Goal: Information Seeking & Learning: Learn about a topic

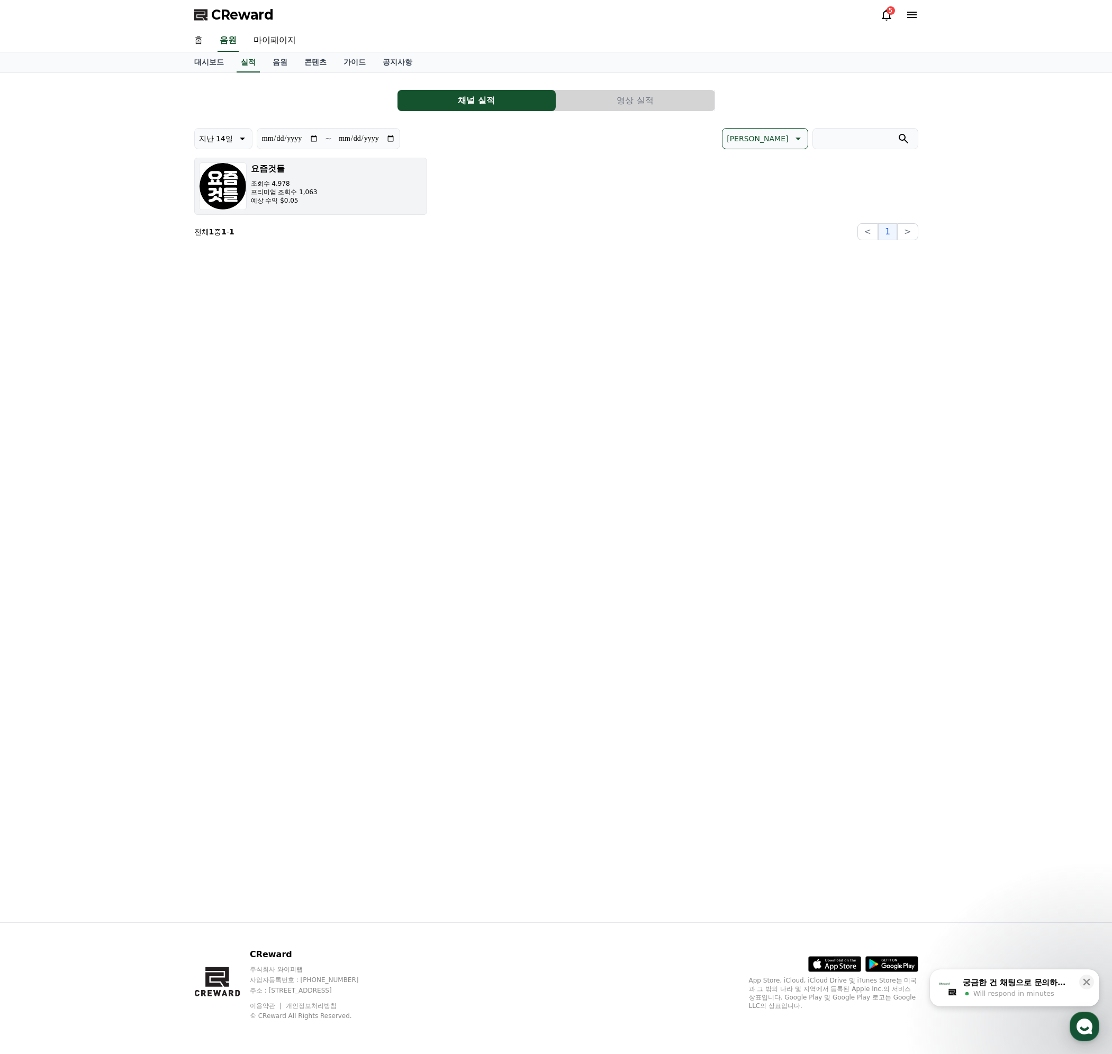
click at [332, 182] on button "요즘것들 조회수 4,978 프리미엄 조회수 1,063 예상 수익 $0.05" at bounding box center [310, 186] width 233 height 57
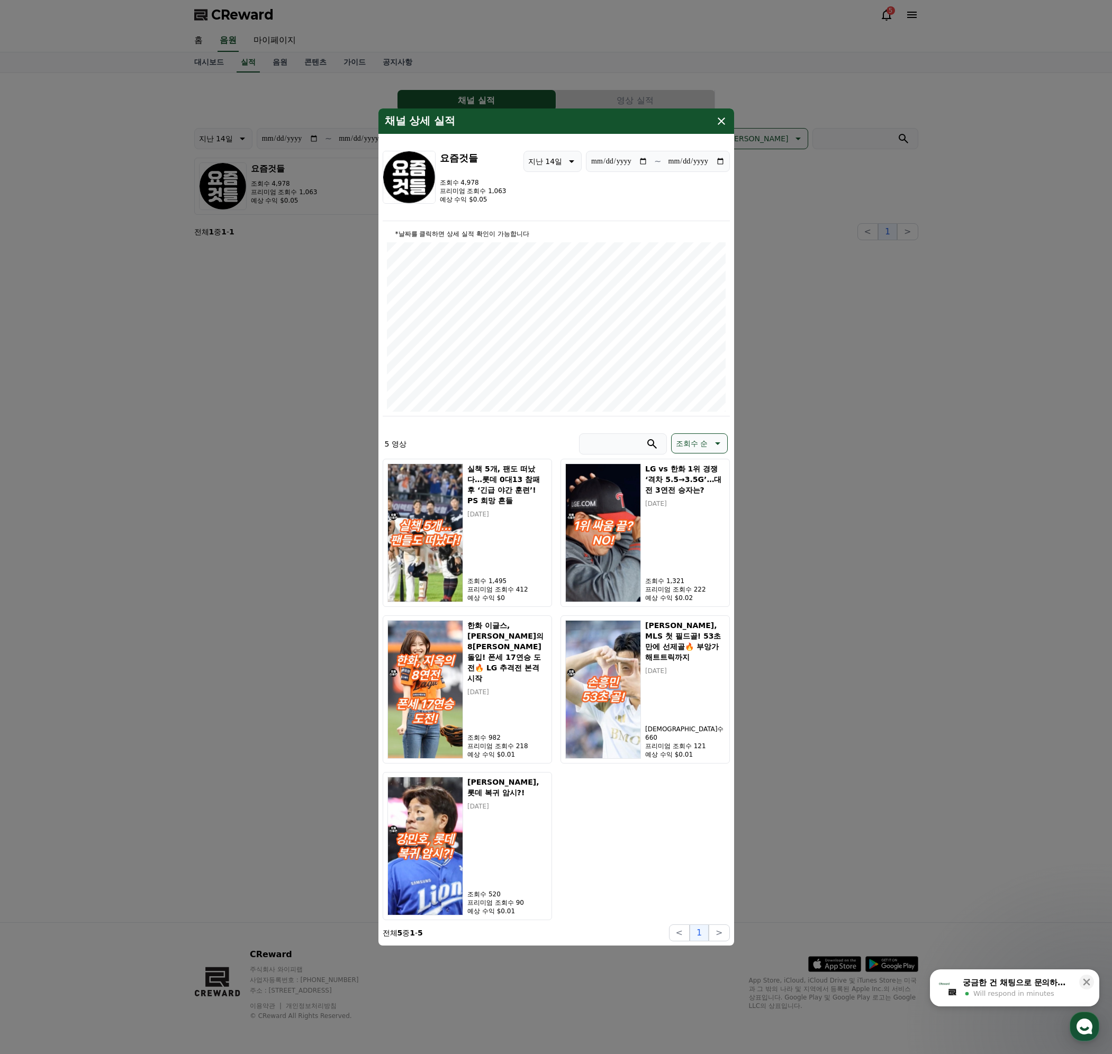
click at [246, 429] on button "close modal" at bounding box center [556, 527] width 1112 height 1054
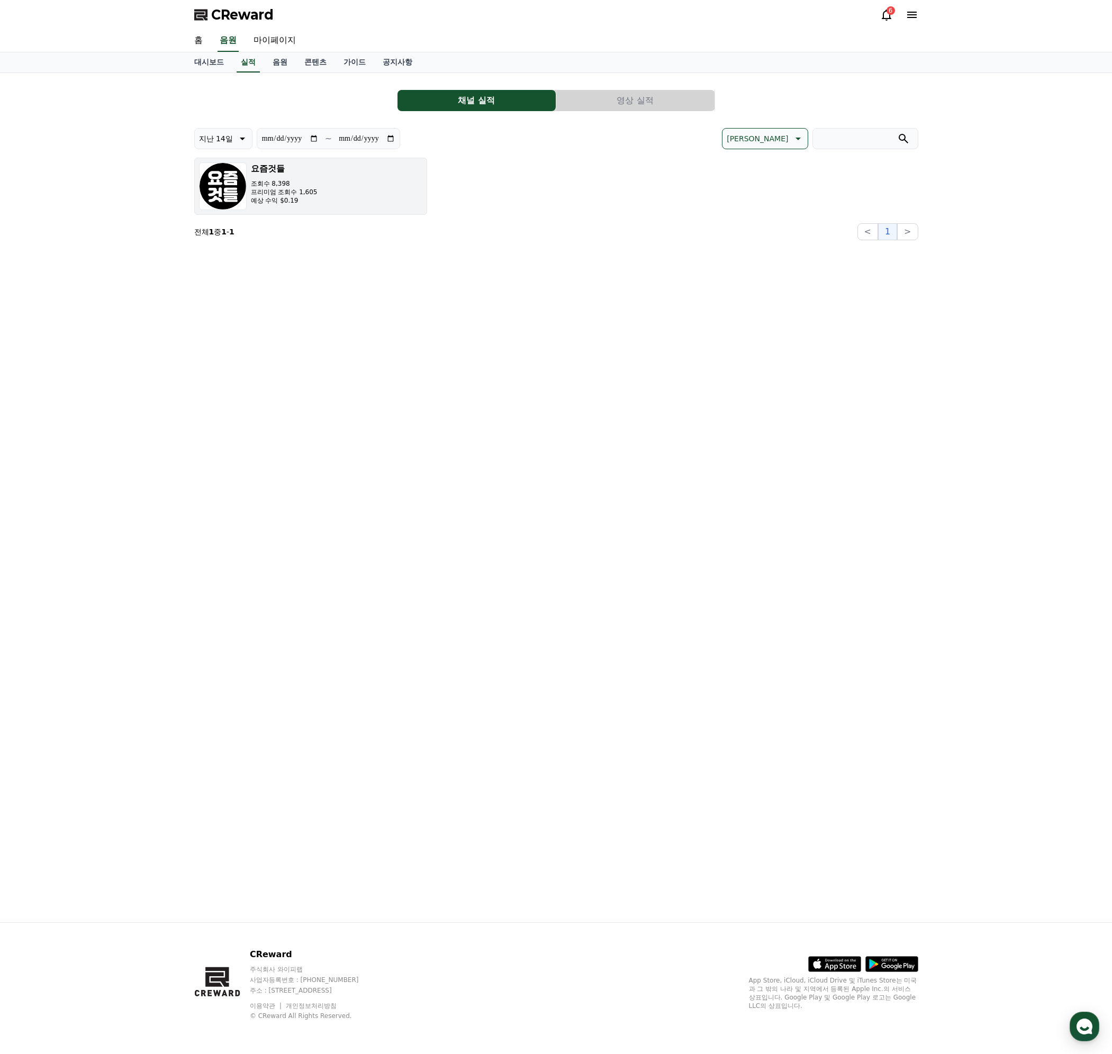
click at [349, 194] on button "요즘것들 조회수 8,398 프리미엄 조회수 1,605 예상 수익 $0.19" at bounding box center [310, 186] width 233 height 57
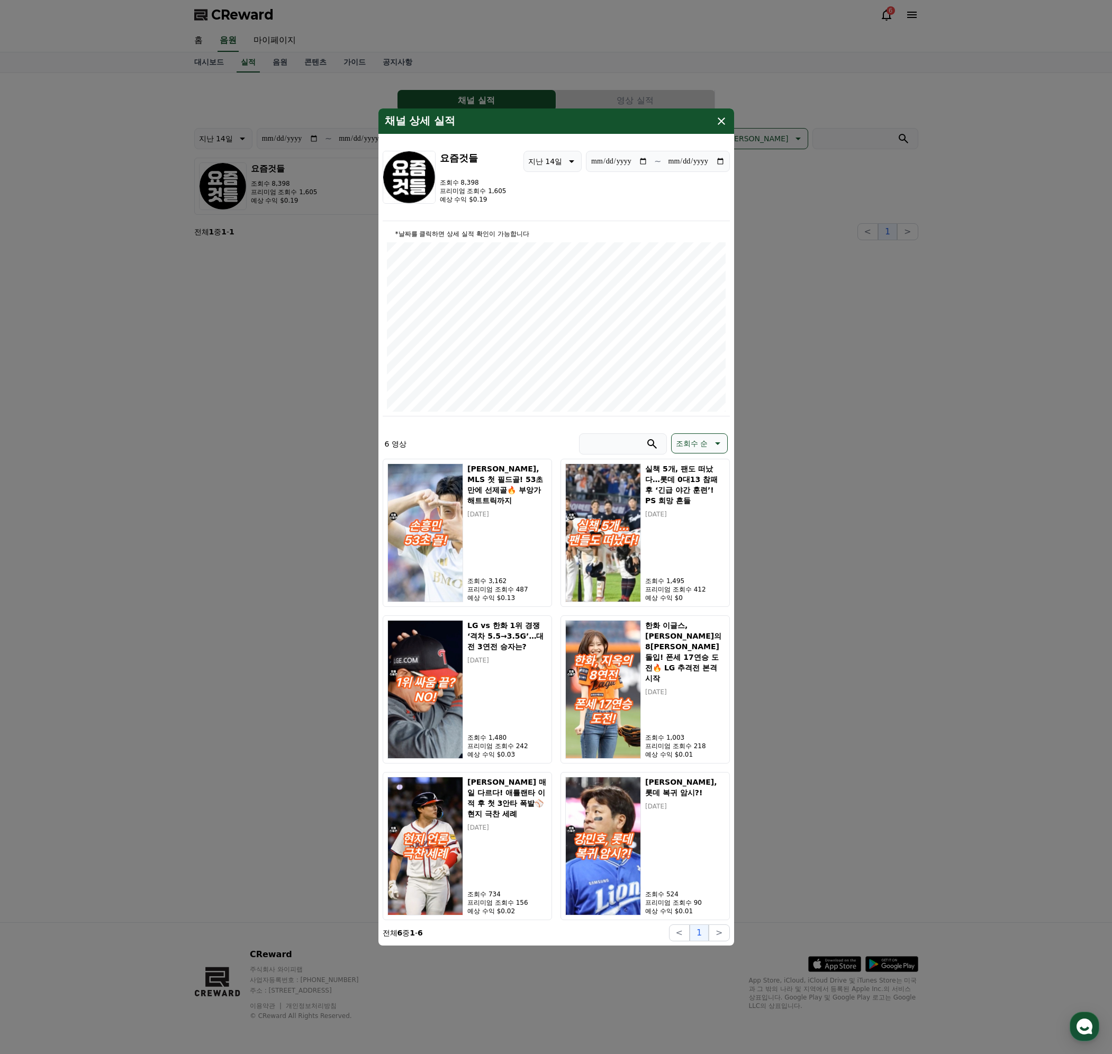
type input "**********"
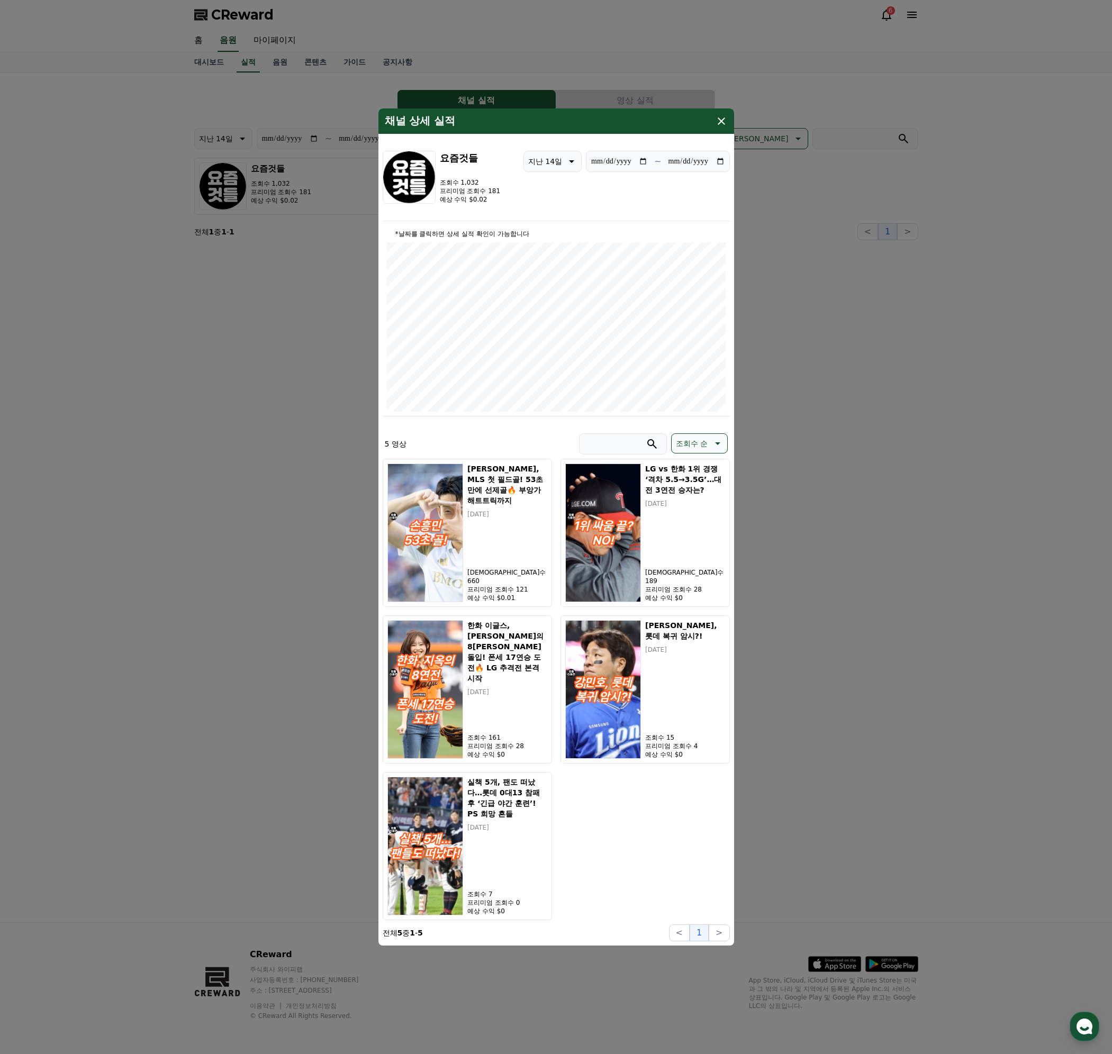
click at [442, 189] on p "프리미엄 조회수 181" at bounding box center [470, 191] width 61 height 8
click at [717, 122] on icon "modal" at bounding box center [721, 121] width 13 height 13
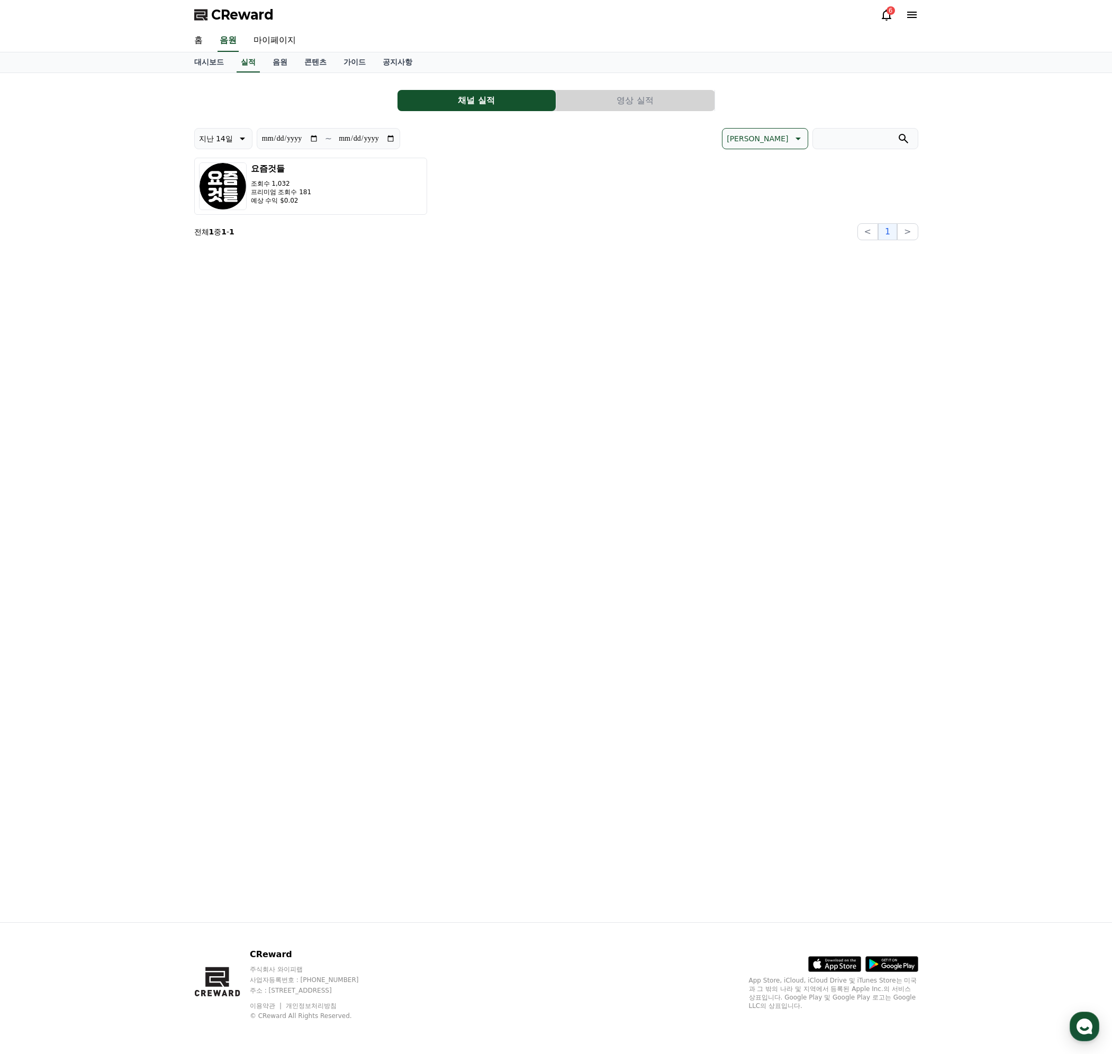
click at [893, 16] on div "6" at bounding box center [899, 14] width 38 height 13
click at [883, 13] on icon at bounding box center [886, 14] width 13 height 13
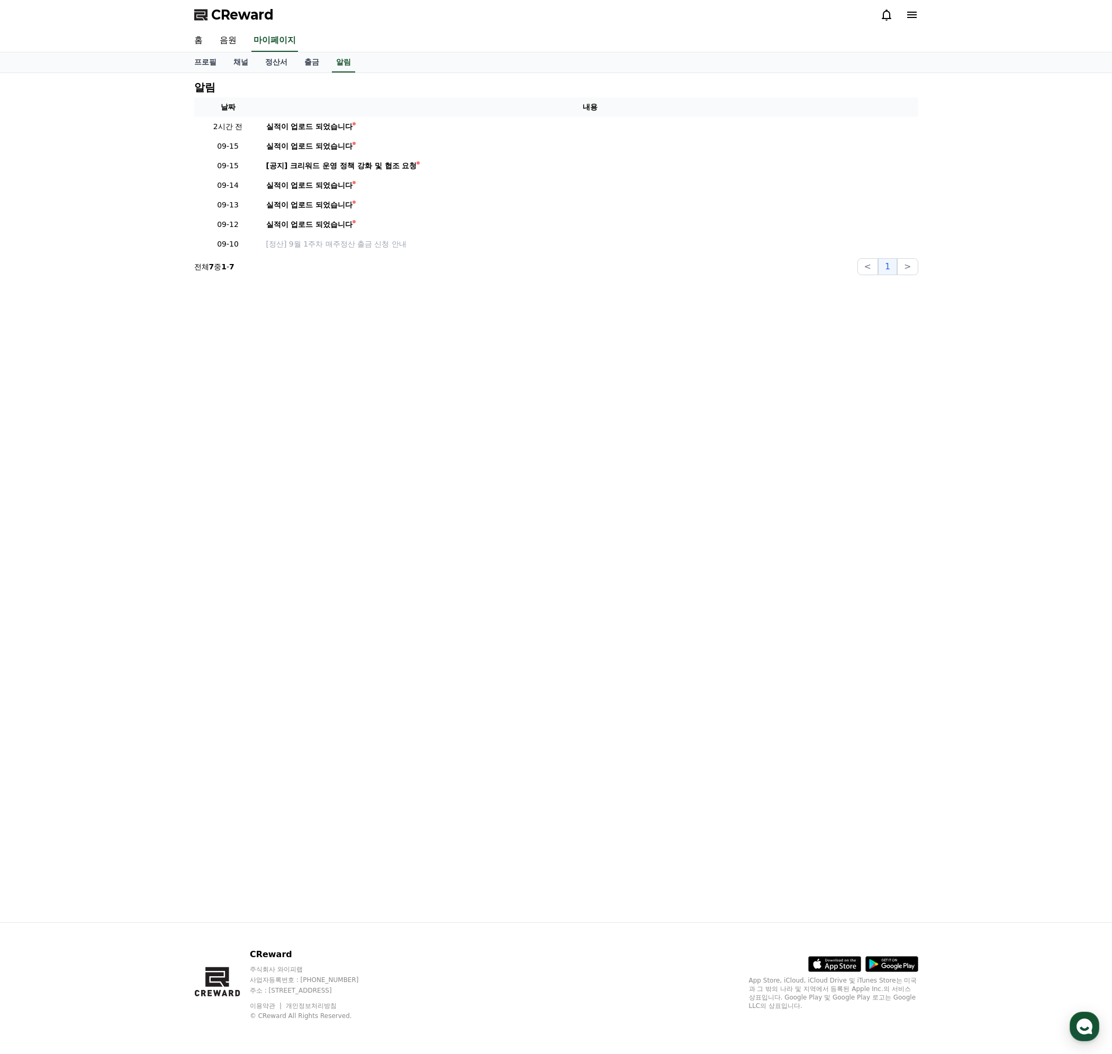
click at [883, 13] on icon at bounding box center [886, 14] width 13 height 13
click at [225, 42] on link "음원" at bounding box center [228, 41] width 34 height 22
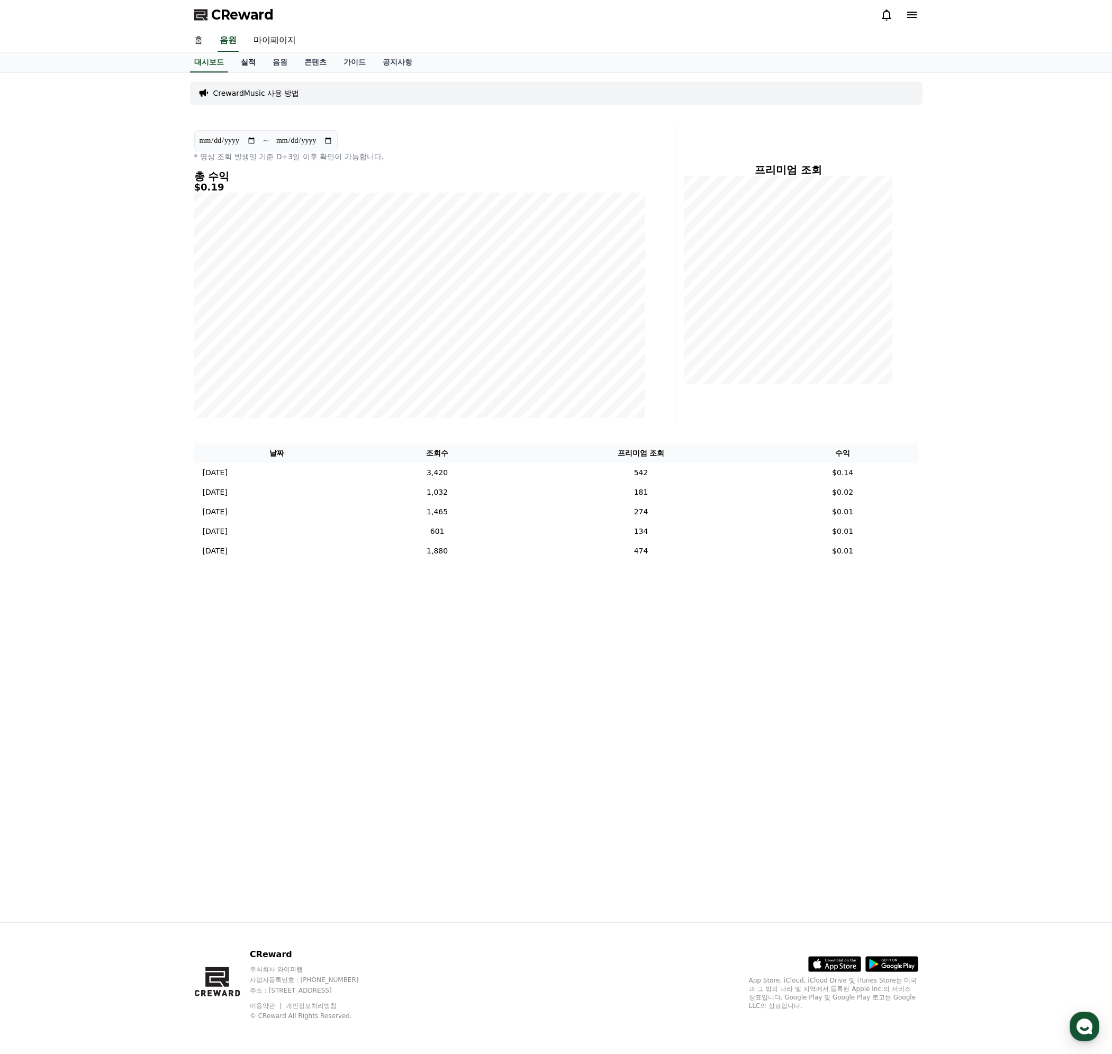
click at [247, 64] on link "실적" at bounding box center [248, 62] width 32 height 20
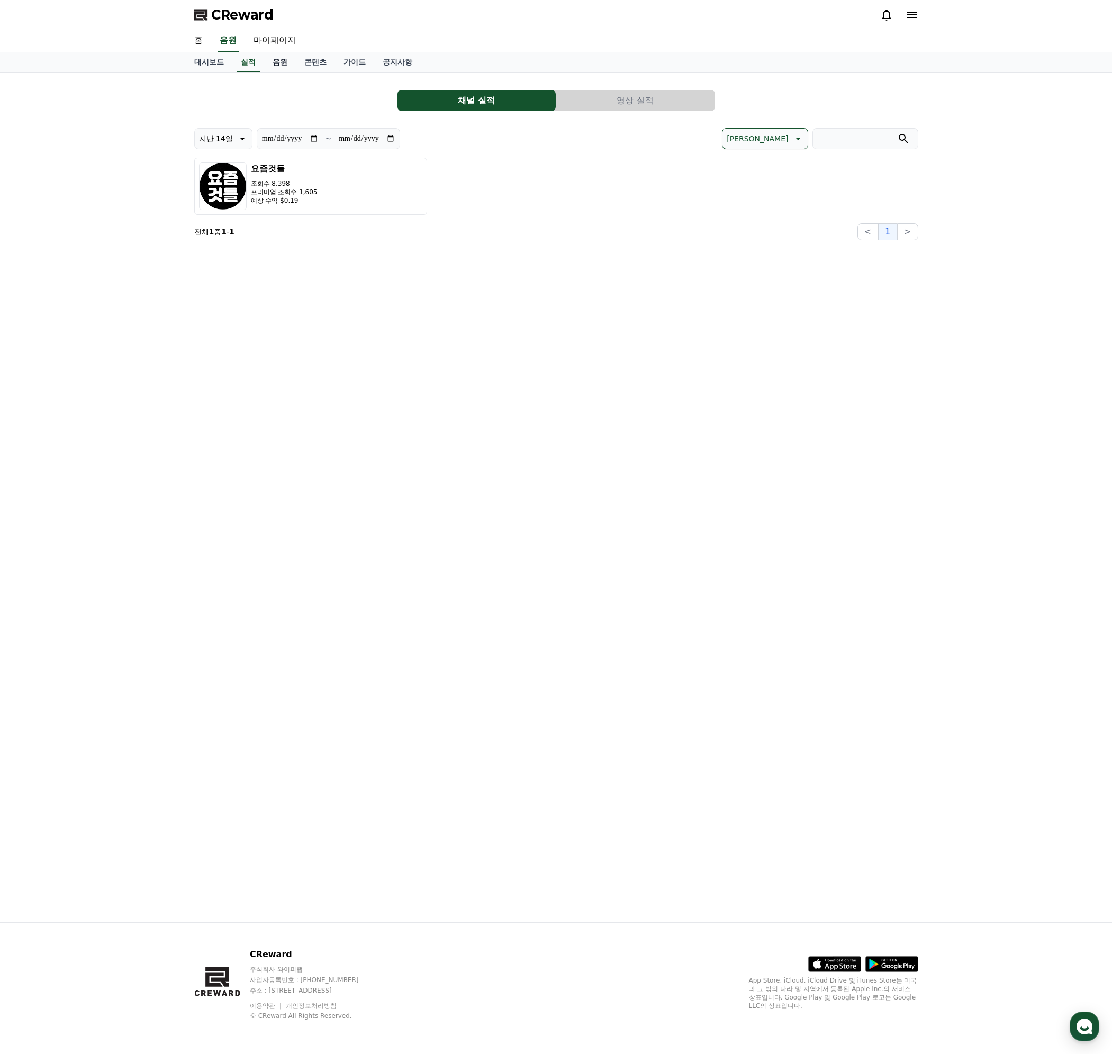
click at [285, 63] on link "음원" at bounding box center [280, 62] width 32 height 20
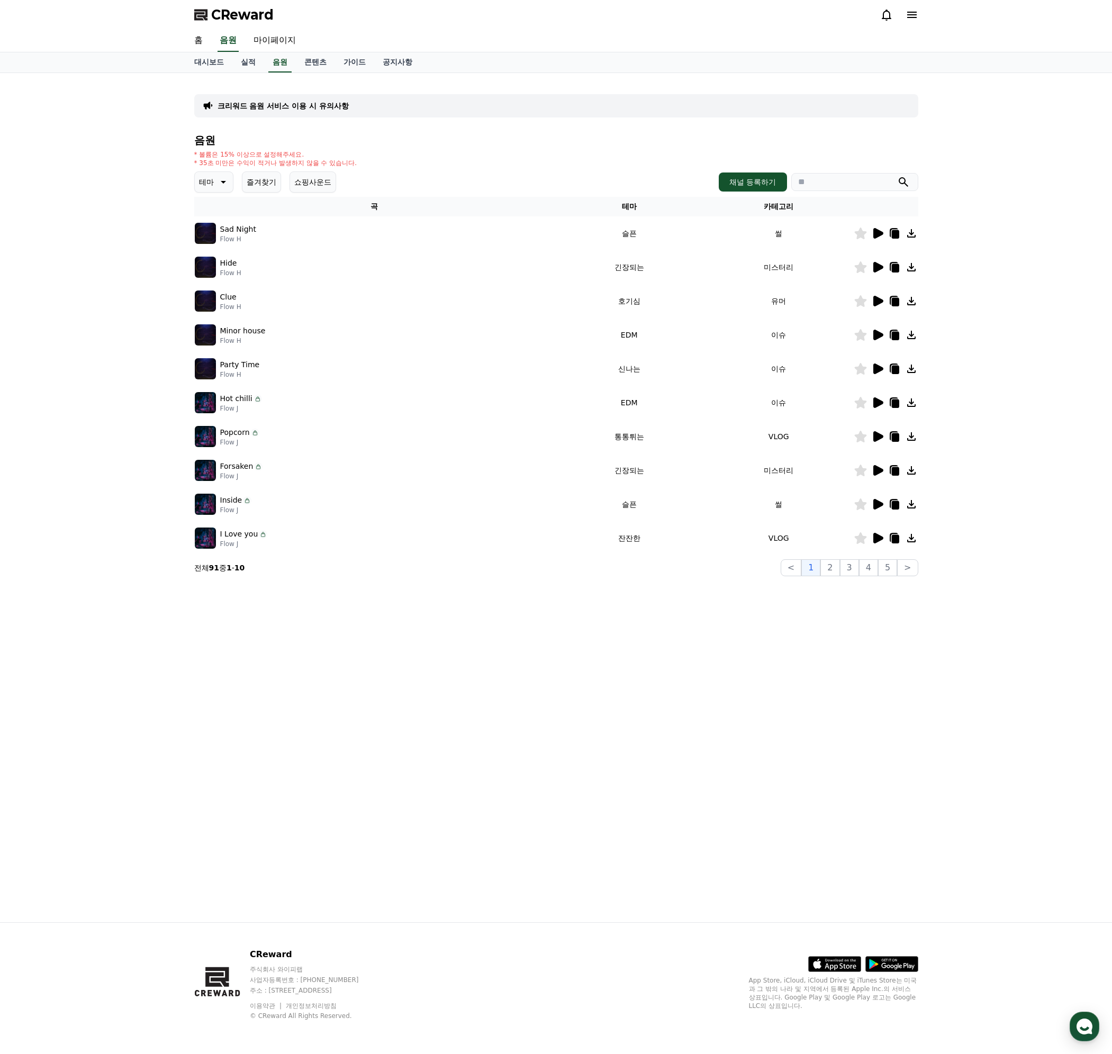
drag, startPoint x: 218, startPoint y: 164, endPoint x: 404, endPoint y: 166, distance: 186.9
click at [404, 166] on div "* 볼륨은 15% 이상으로 설정해주세요. * 35초 미만은 수익이 적거나 발생하지 않을 수 있습니다." at bounding box center [556, 158] width 724 height 17
click at [371, 164] on div "* 볼륨은 15% 이상으로 설정해주세요. * 35초 미만은 수익이 적거나 발생하지 않을 수 있습니다." at bounding box center [556, 158] width 724 height 17
click at [333, 158] on p "* 볼륨은 15% 이상으로 설정해주세요." at bounding box center [275, 154] width 163 height 8
click at [219, 180] on icon at bounding box center [222, 182] width 13 height 13
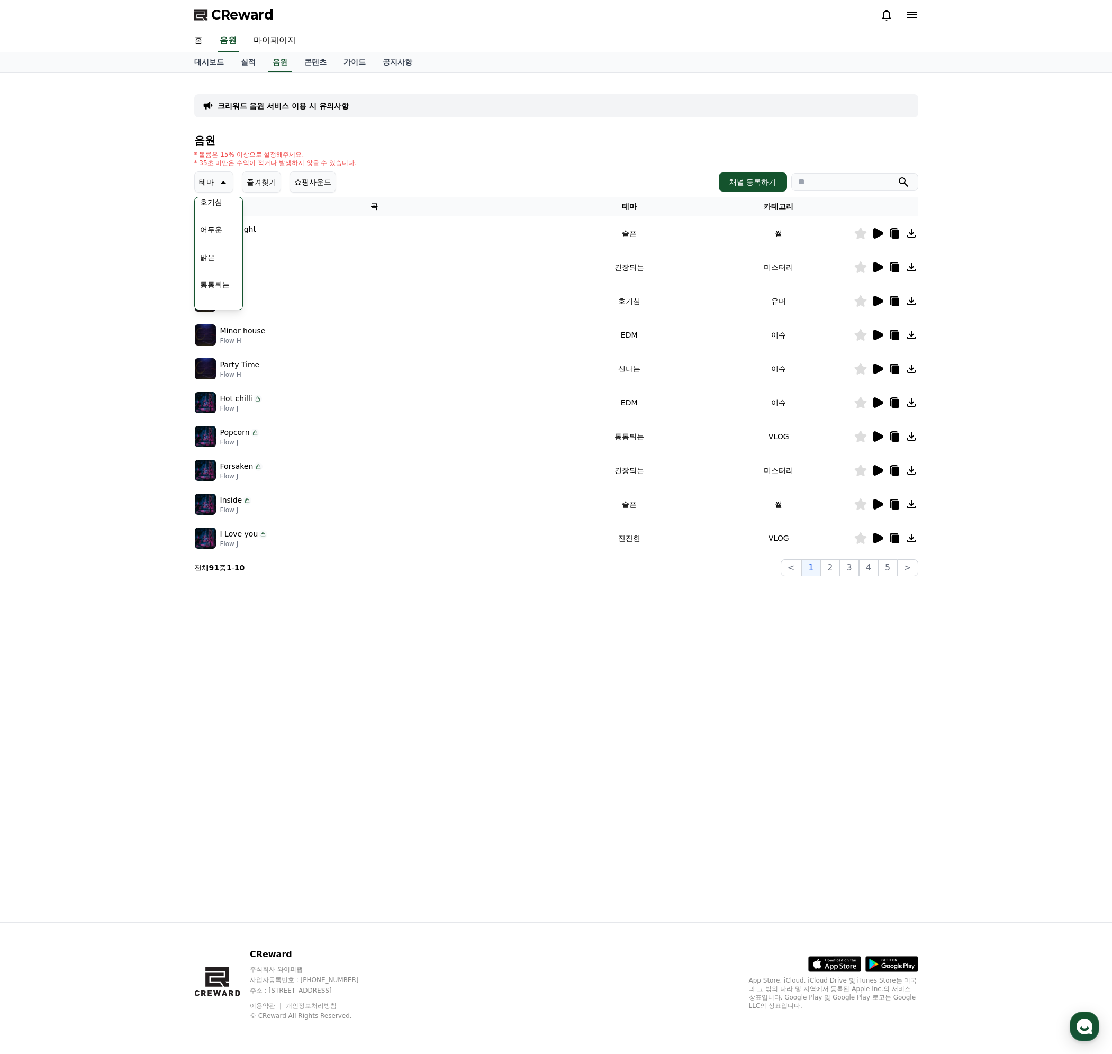
scroll to position [159, 0]
click at [220, 215] on button "신나는" at bounding box center [211, 216] width 31 height 23
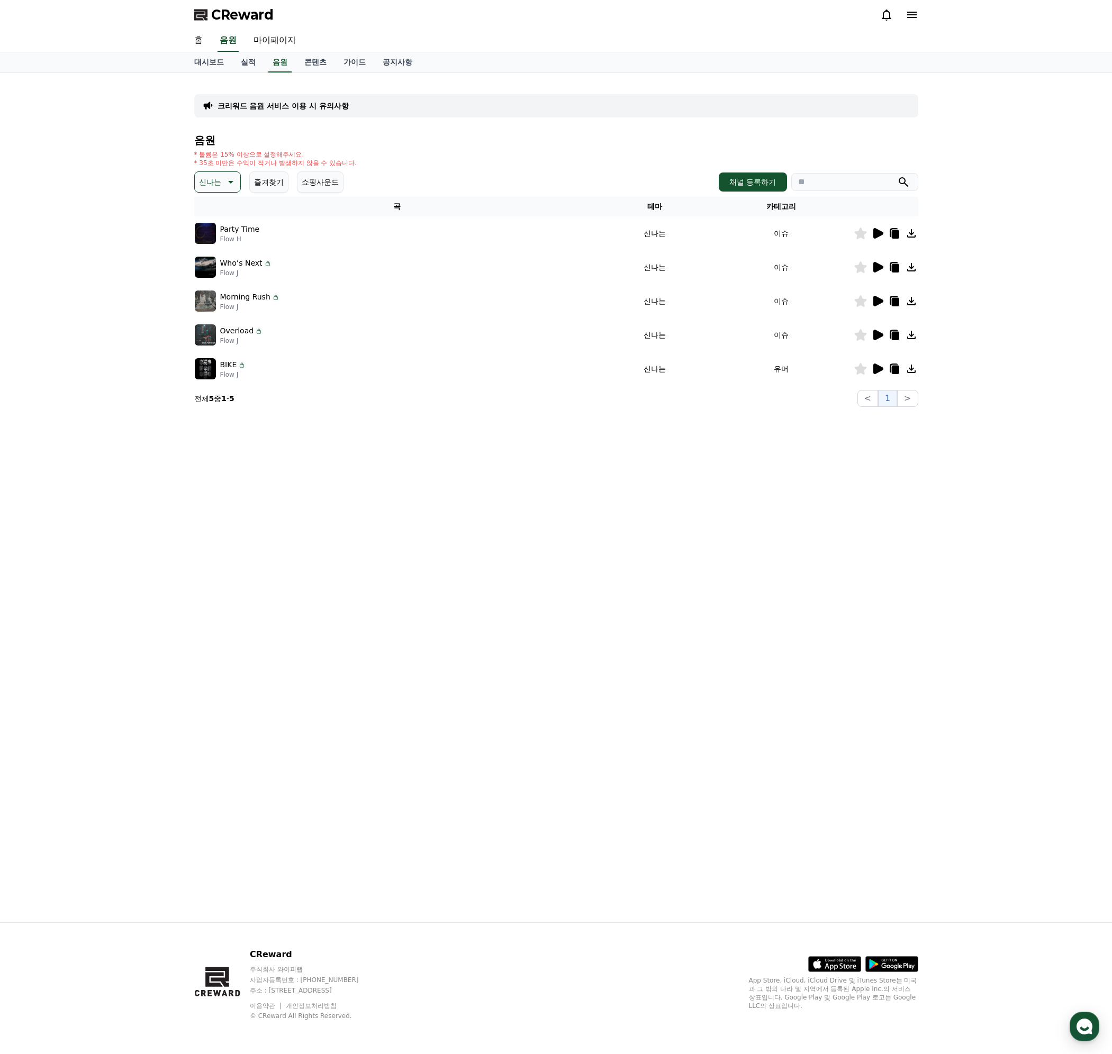
click at [878, 233] on icon at bounding box center [878, 233] width 10 height 11
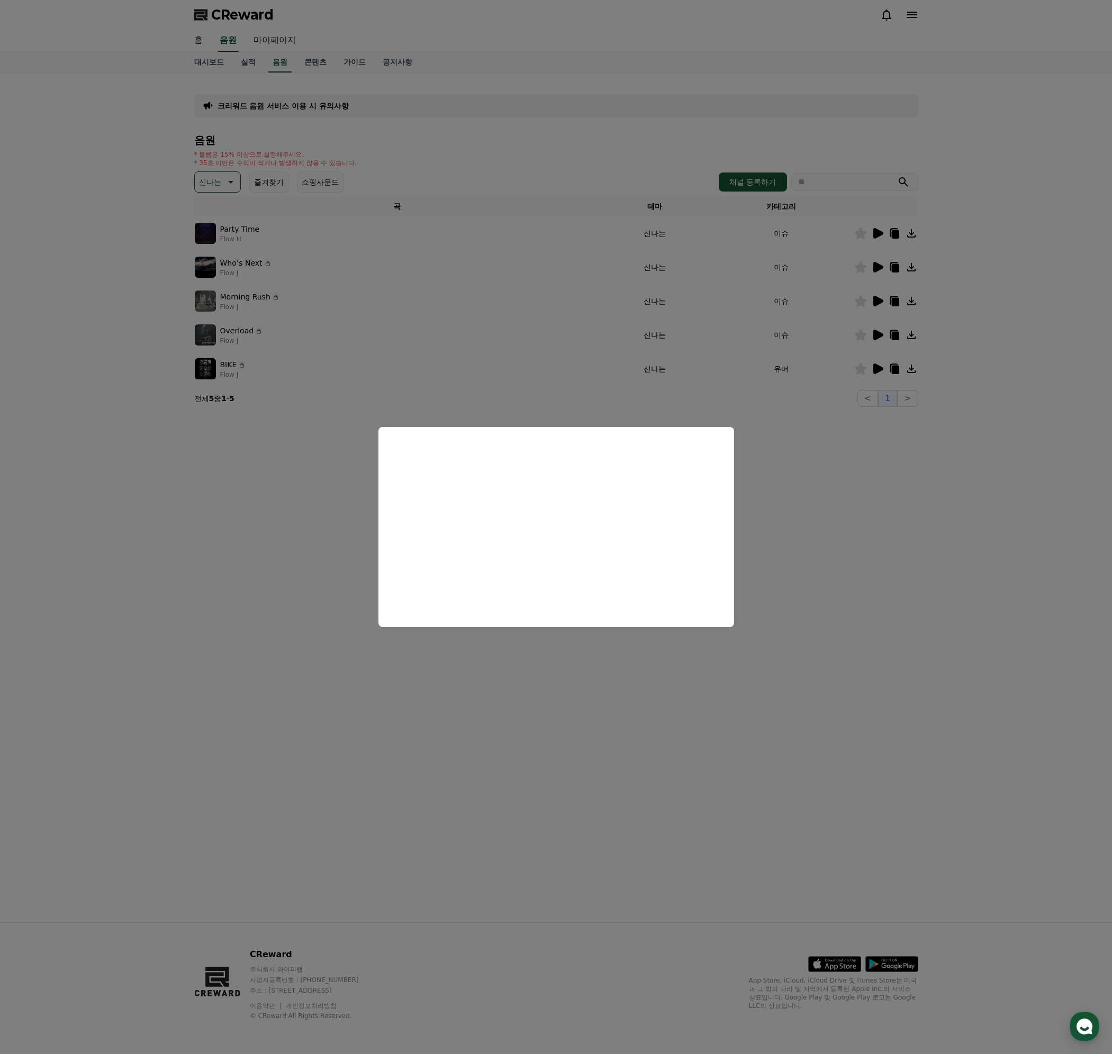
click at [843, 527] on button "close modal" at bounding box center [556, 527] width 1112 height 1054
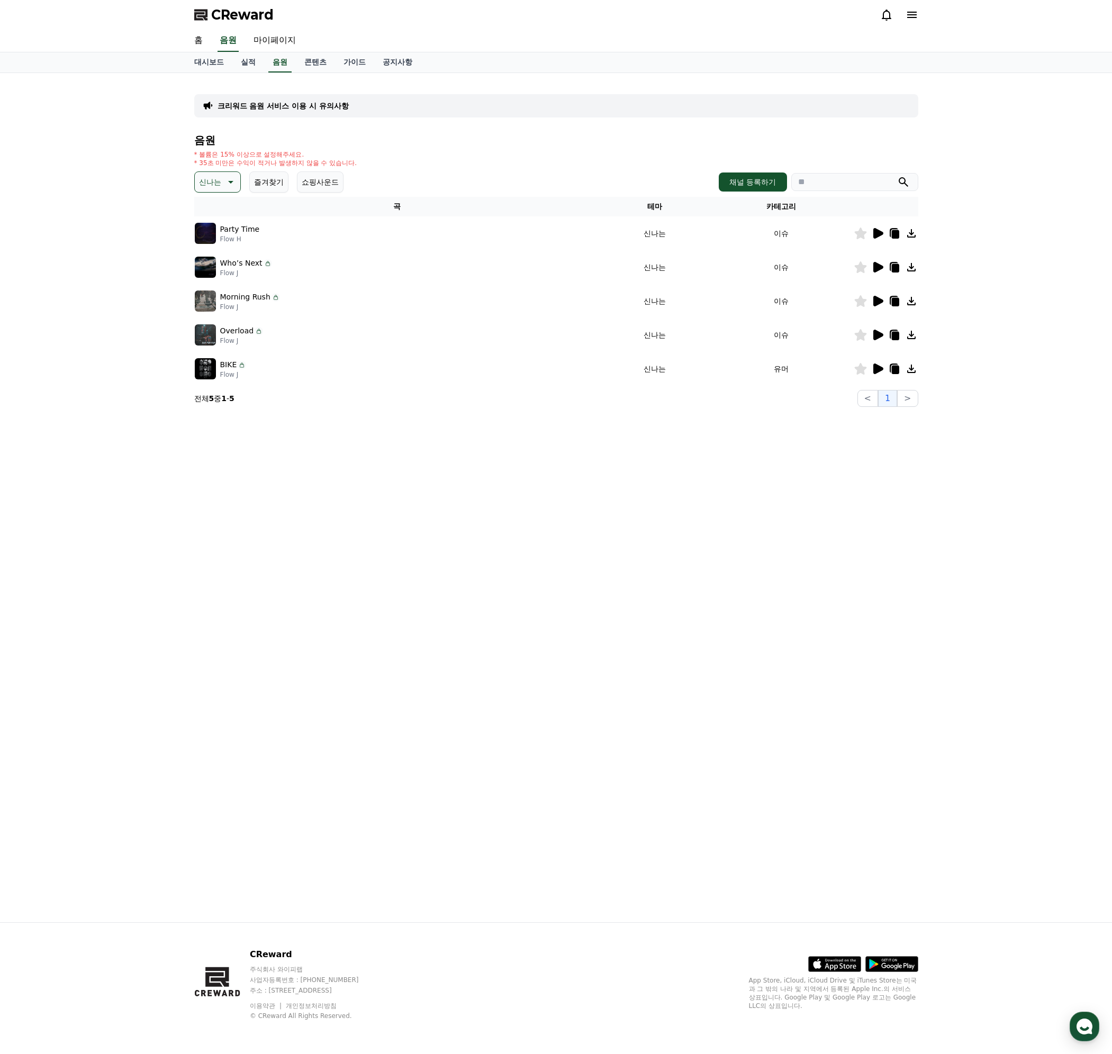
click at [880, 365] on icon at bounding box center [877, 369] width 13 height 13
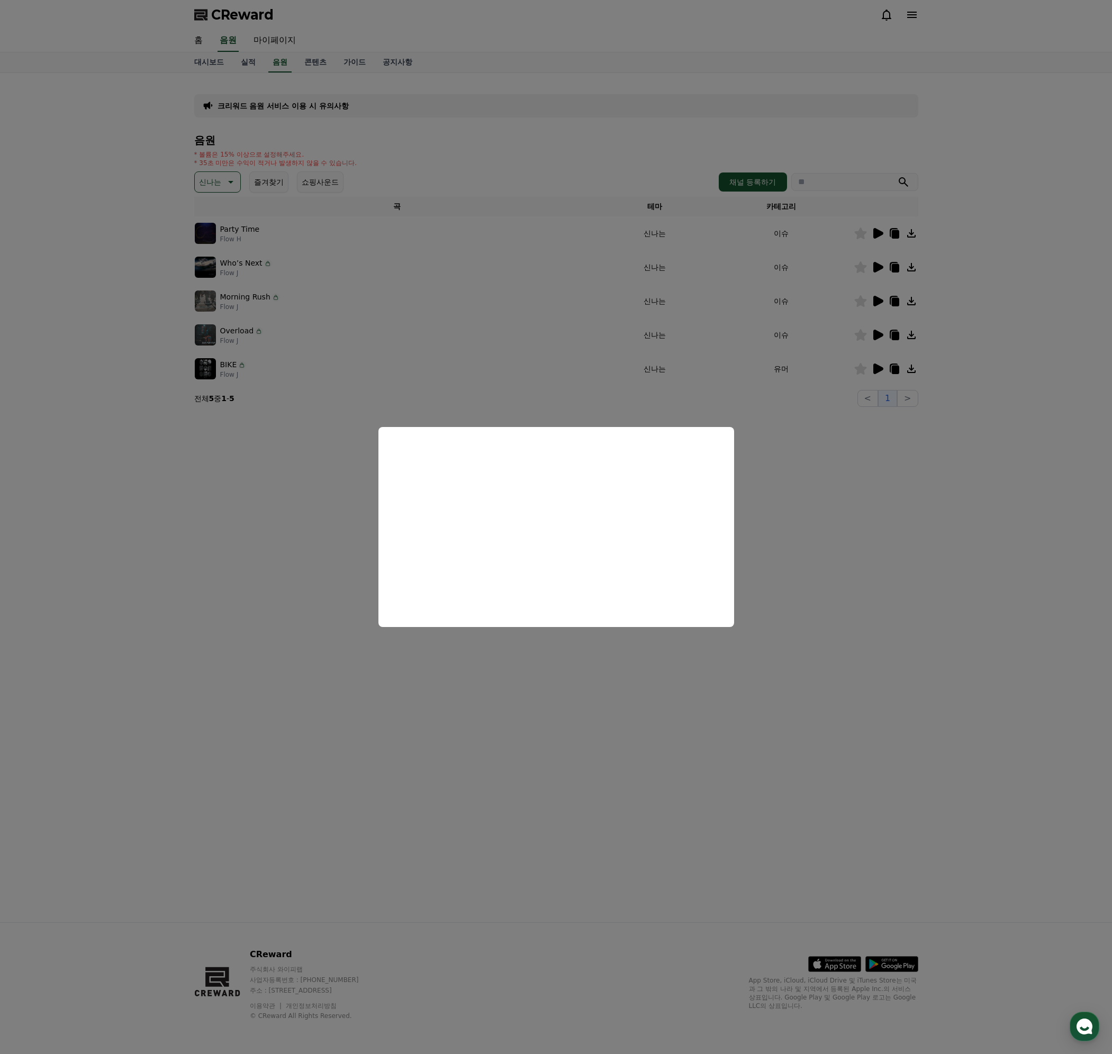
click at [841, 519] on button "close modal" at bounding box center [556, 527] width 1112 height 1054
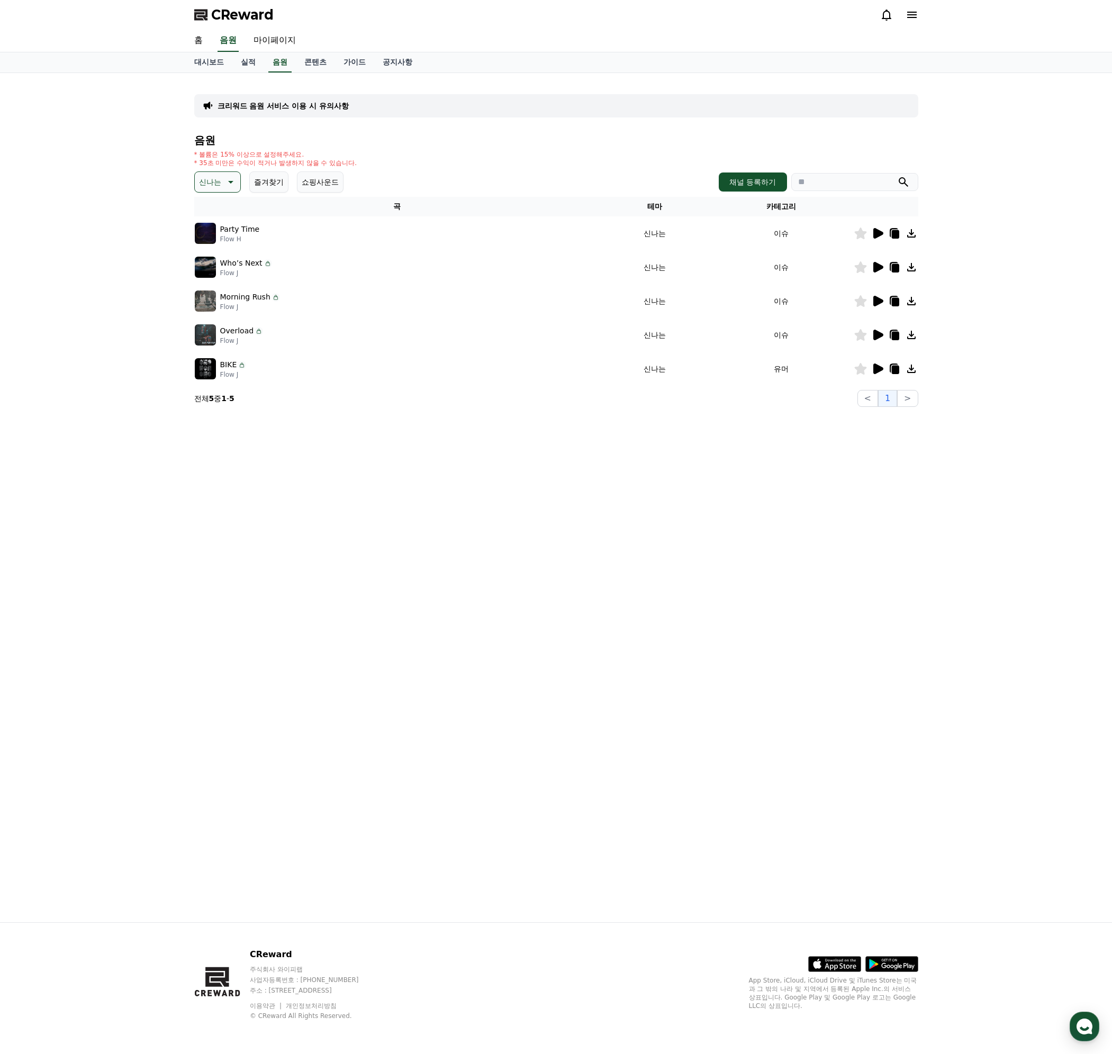
drag, startPoint x: 891, startPoint y: 366, endPoint x: 987, endPoint y: 364, distance: 95.3
click at [891, 366] on icon at bounding box center [894, 369] width 13 height 13
